Goal: Find specific page/section: Find specific page/section

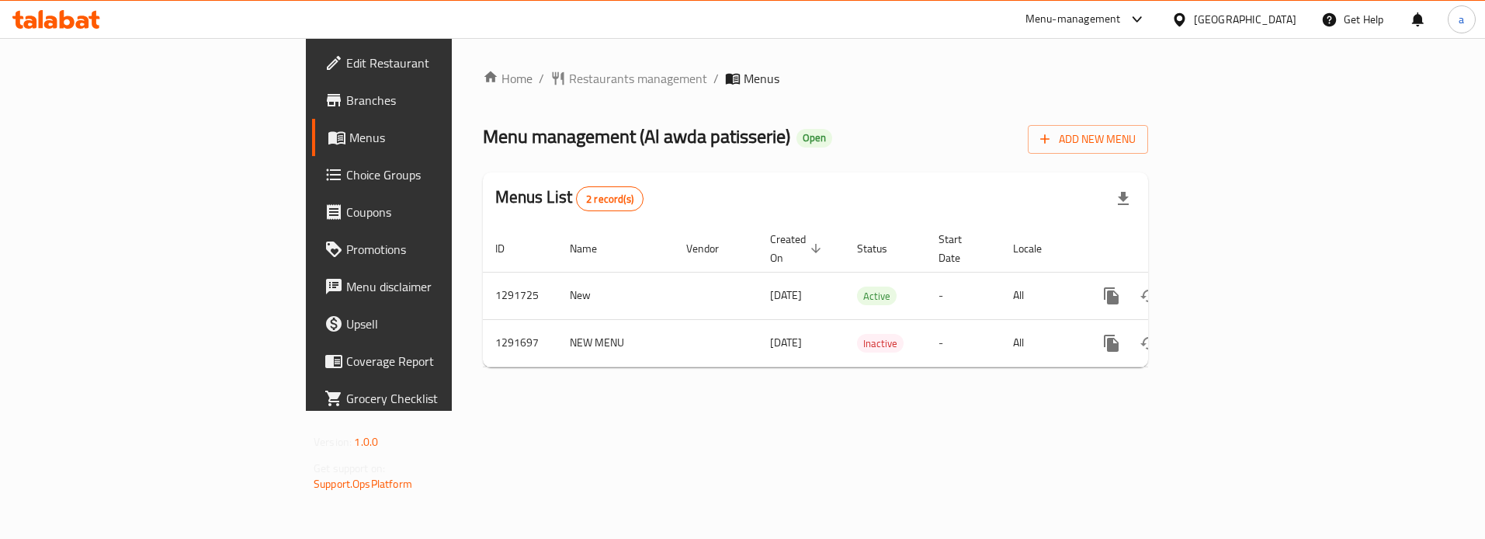
click at [346, 170] on span "Choice Groups" at bounding box center [443, 174] width 195 height 19
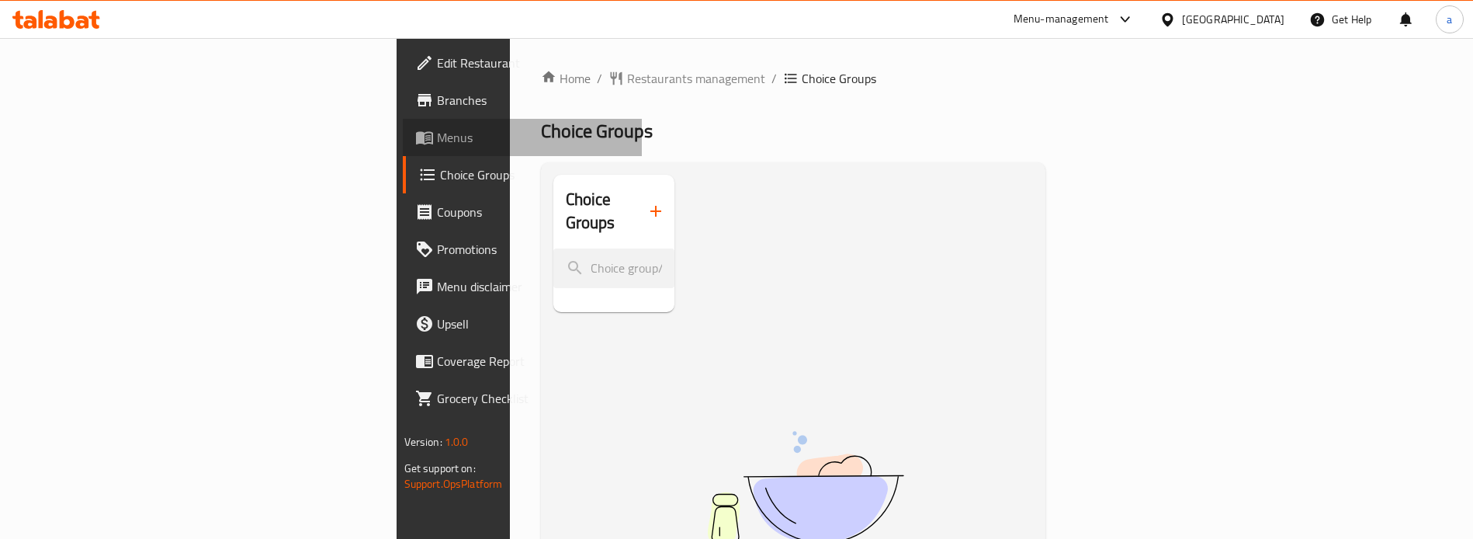
click at [437, 138] on span "Menus" at bounding box center [533, 137] width 193 height 19
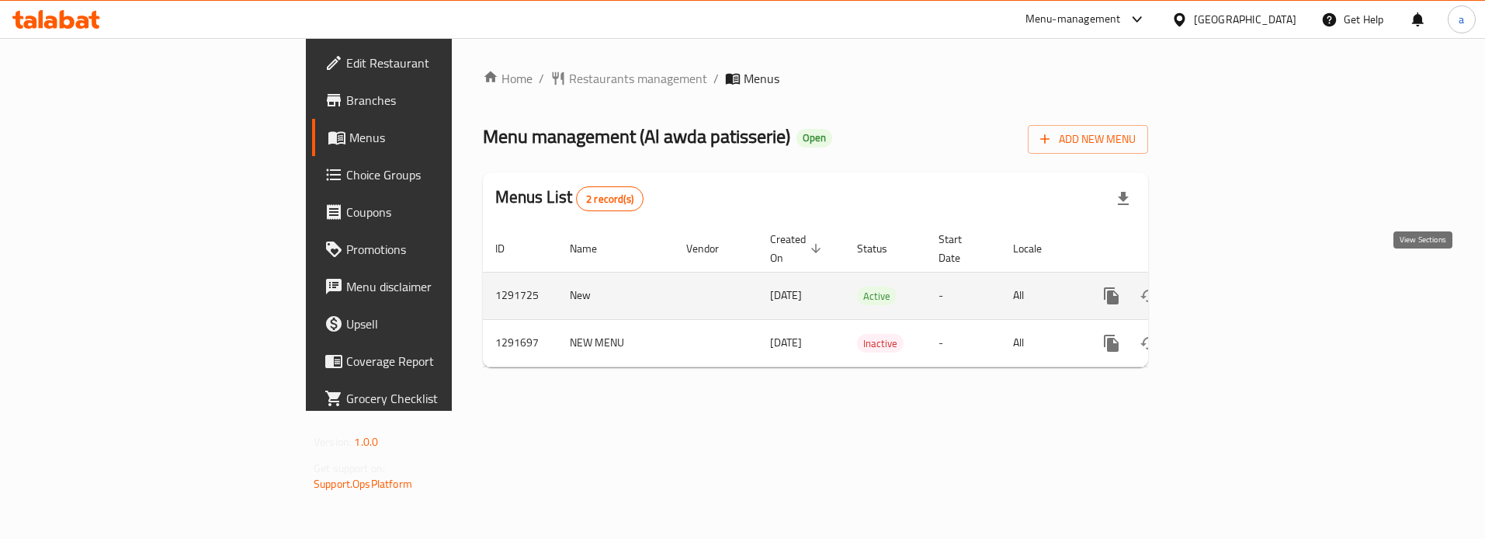
click at [1233, 286] on icon "enhanced table" at bounding box center [1223, 295] width 19 height 19
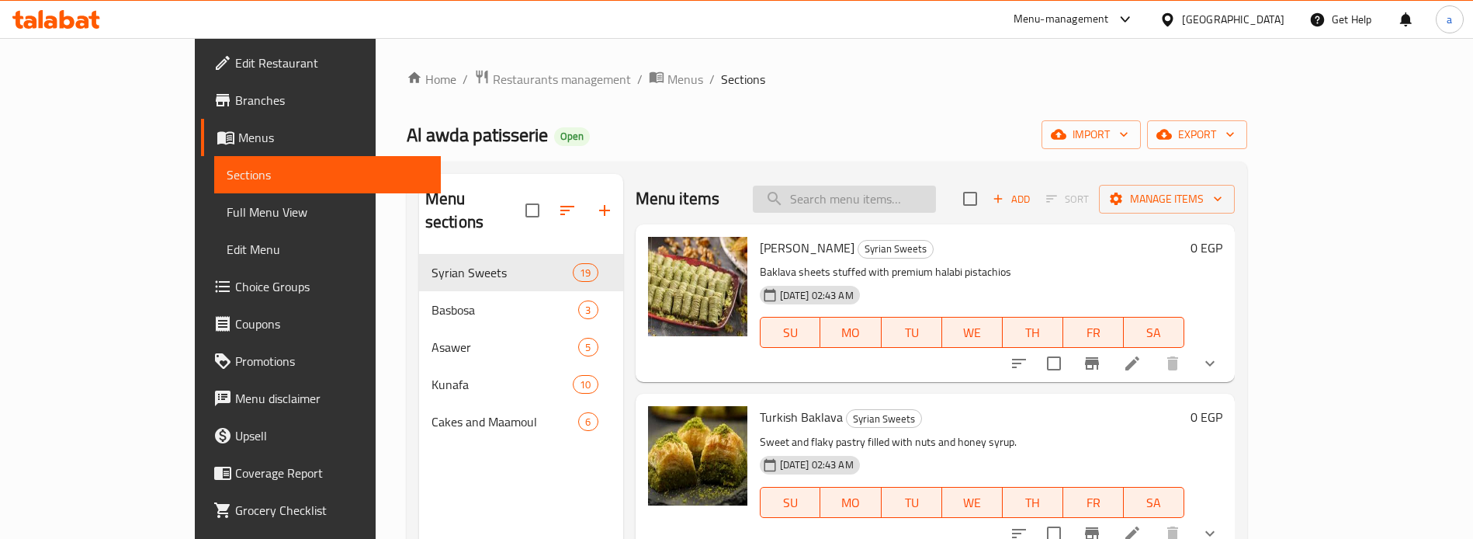
click at [908, 193] on input "search" at bounding box center [844, 199] width 183 height 27
paste input "بلورية"
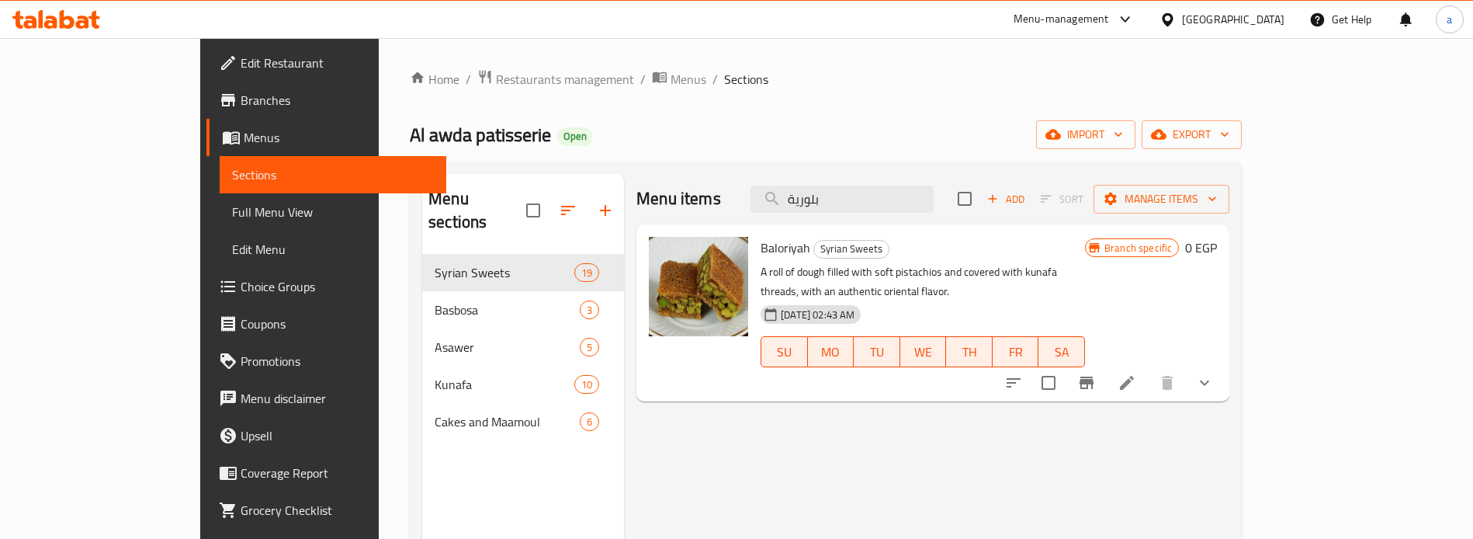
type input "بلورية"
click at [1091, 310] on div "[DATE] 02:43 AM SU MO TU WE TH FR SA" at bounding box center [922, 341] width 337 height 84
click at [1214, 373] on icon "show more" at bounding box center [1204, 382] width 19 height 19
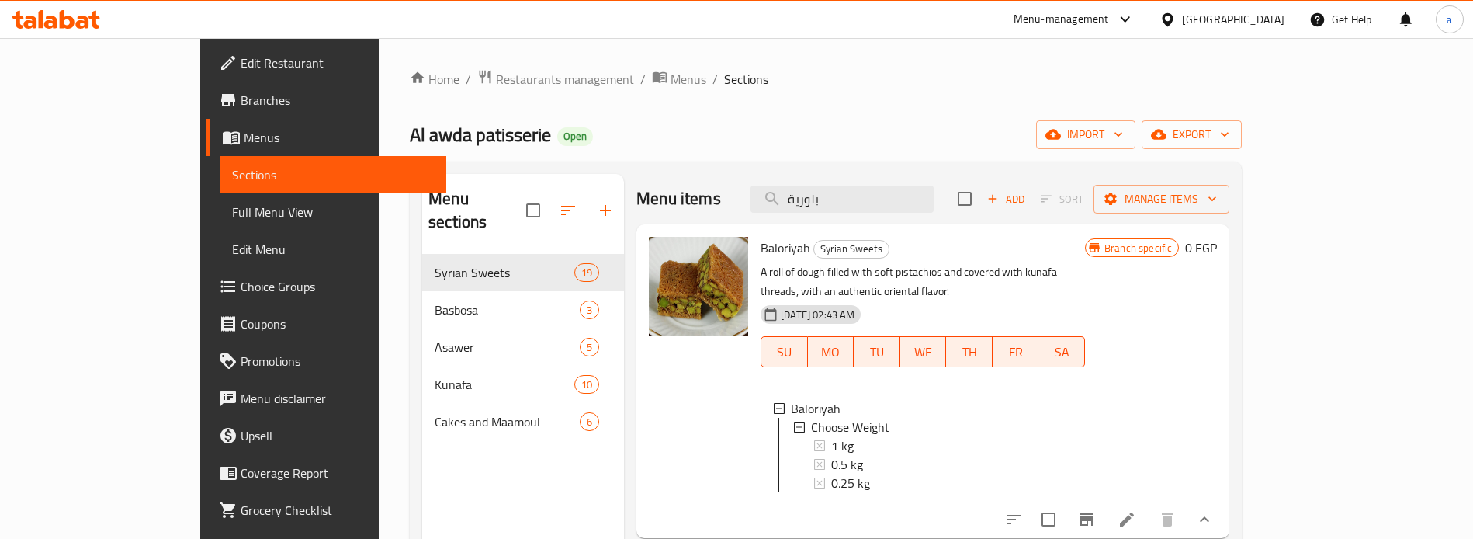
click at [496, 78] on span "Restaurants management" at bounding box center [565, 79] width 138 height 19
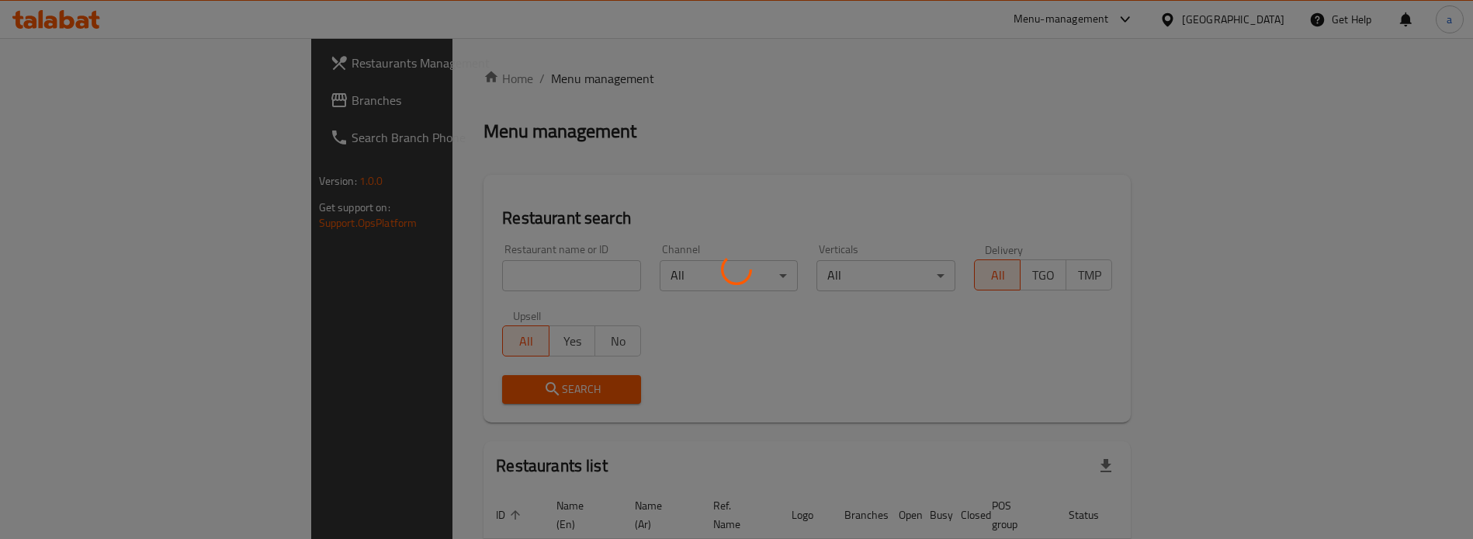
click at [152, 109] on div at bounding box center [736, 269] width 1473 height 539
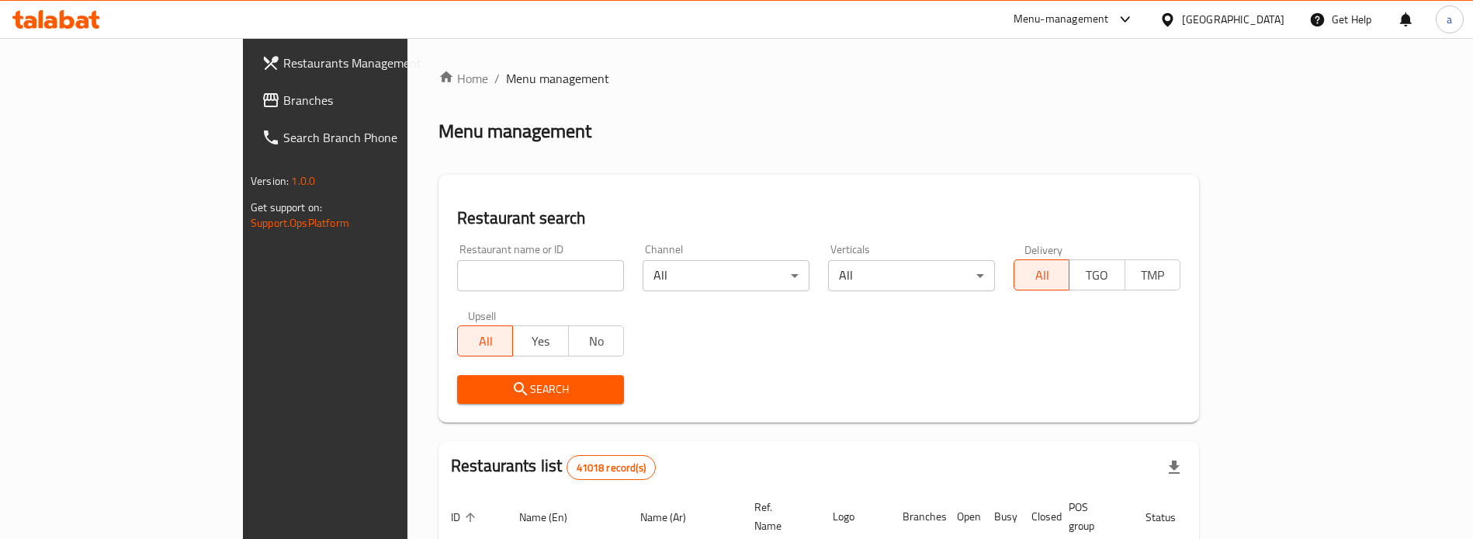
click at [283, 96] on span "Branches" at bounding box center [379, 100] width 193 height 19
